Goal: Task Accomplishment & Management: Complete application form

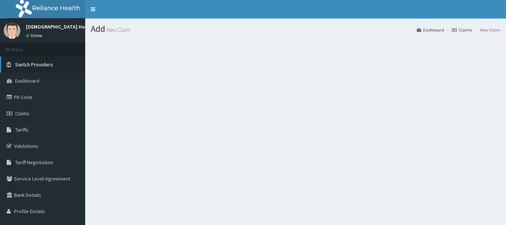
click at [20, 66] on span "Switch Providers" at bounding box center [34, 64] width 38 height 7
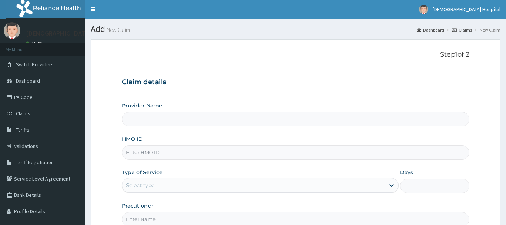
type input "[DEMOGRAPHIC_DATA] Diocese [GEOGRAPHIC_DATA]"
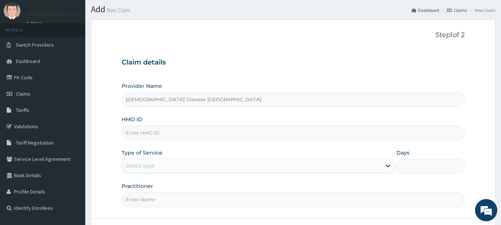
scroll to position [37, 0]
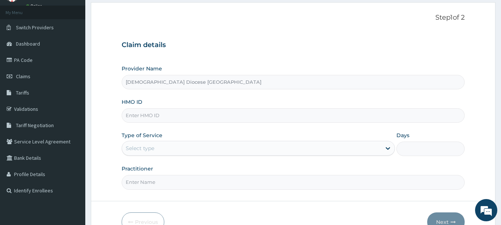
click at [150, 110] on input "HMO ID" at bounding box center [293, 115] width 343 height 14
paste input "NPM/10026/C"
type input "NPM/10026/C"
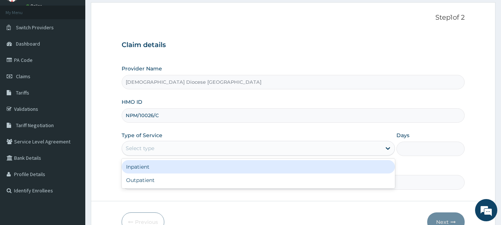
click at [164, 147] on div "Select type" at bounding box center [251, 148] width 259 height 12
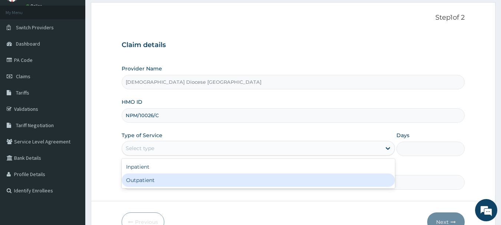
click at [158, 178] on div "Outpatient" at bounding box center [258, 179] width 273 height 13
type input "1"
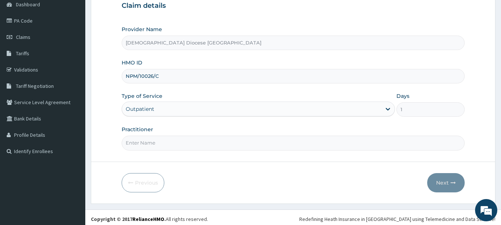
scroll to position [80, 0]
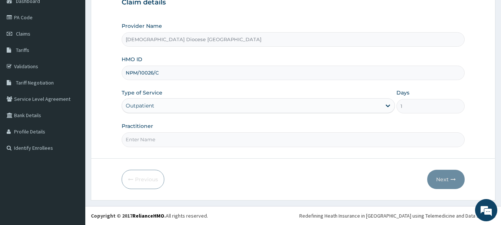
click at [181, 139] on input "Practitioner" at bounding box center [293, 139] width 343 height 14
type input "[PERSON_NAME]"
click at [441, 171] on button "Next" at bounding box center [445, 179] width 37 height 19
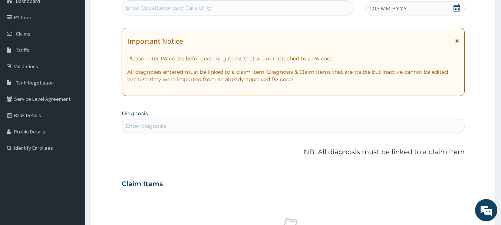
click at [169, 3] on div "Enter Code(Secondary Care Only)" at bounding box center [237, 8] width 231 height 12
paste input "PA/2A3133"
type input "PA/2A3133"
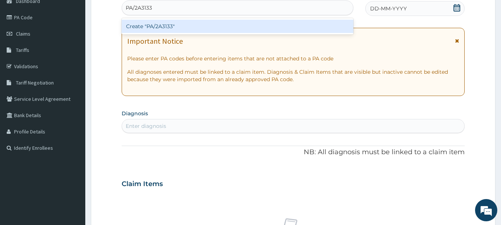
click at [175, 21] on div "Create "PA/2A3133"" at bounding box center [238, 26] width 232 height 13
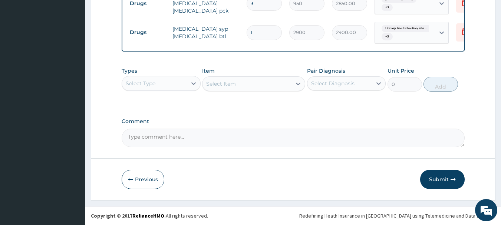
scroll to position [444, 0]
click at [435, 178] on button "Submit" at bounding box center [442, 179] width 44 height 19
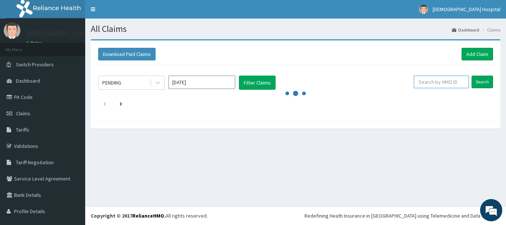
click at [419, 85] on input "text" at bounding box center [441, 82] width 55 height 13
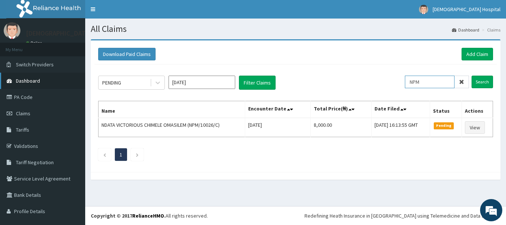
type input "NPM"
click at [21, 81] on span "Dashboard" at bounding box center [28, 80] width 24 height 7
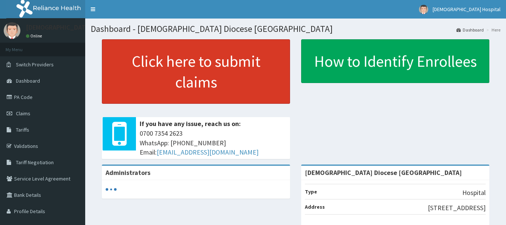
click at [174, 71] on link "Click here to submit claims" at bounding box center [196, 71] width 188 height 64
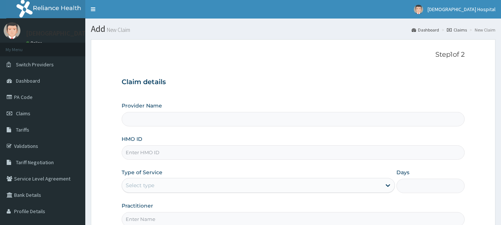
scroll to position [37, 0]
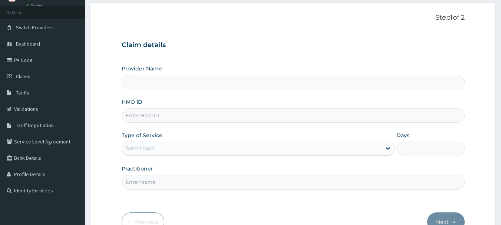
type input "[DEMOGRAPHIC_DATA] Diocese [GEOGRAPHIC_DATA]"
click at [150, 114] on input "HMO ID" at bounding box center [293, 115] width 343 height 14
paste input "NPM/10160/A"
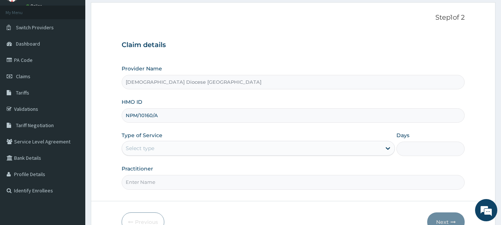
type input "NPM/10160/A"
click at [153, 143] on div "Select type" at bounding box center [251, 148] width 259 height 12
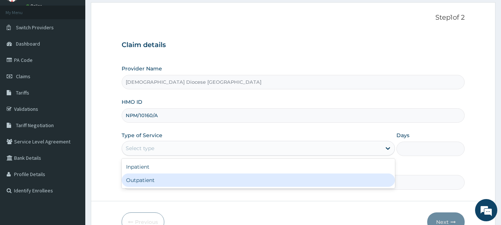
click at [139, 179] on div "Outpatient" at bounding box center [258, 179] width 273 height 13
type input "1"
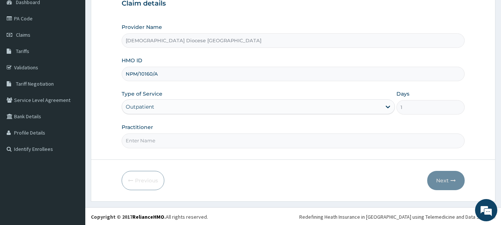
scroll to position [80, 0]
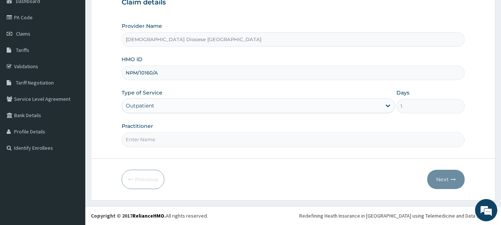
click at [175, 142] on input "Practitioner" at bounding box center [293, 139] width 343 height 14
type input "[PERSON_NAME]"
click at [451, 181] on icon "button" at bounding box center [452, 179] width 5 height 5
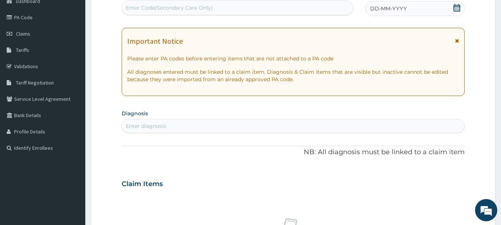
click at [233, 10] on div "Enter Code(Secondary Care Only)" at bounding box center [237, 8] width 231 height 12
paste input "PA/F3B75D"
type input "PA/F3B75D"
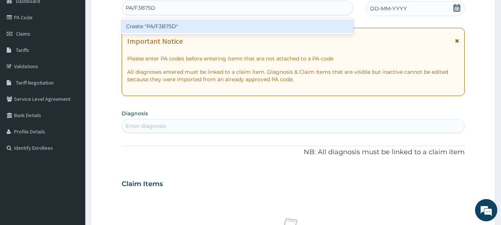
click at [206, 30] on div "Create "PA/F3B75D"" at bounding box center [238, 26] width 232 height 13
